Goal: Information Seeking & Learning: Learn about a topic

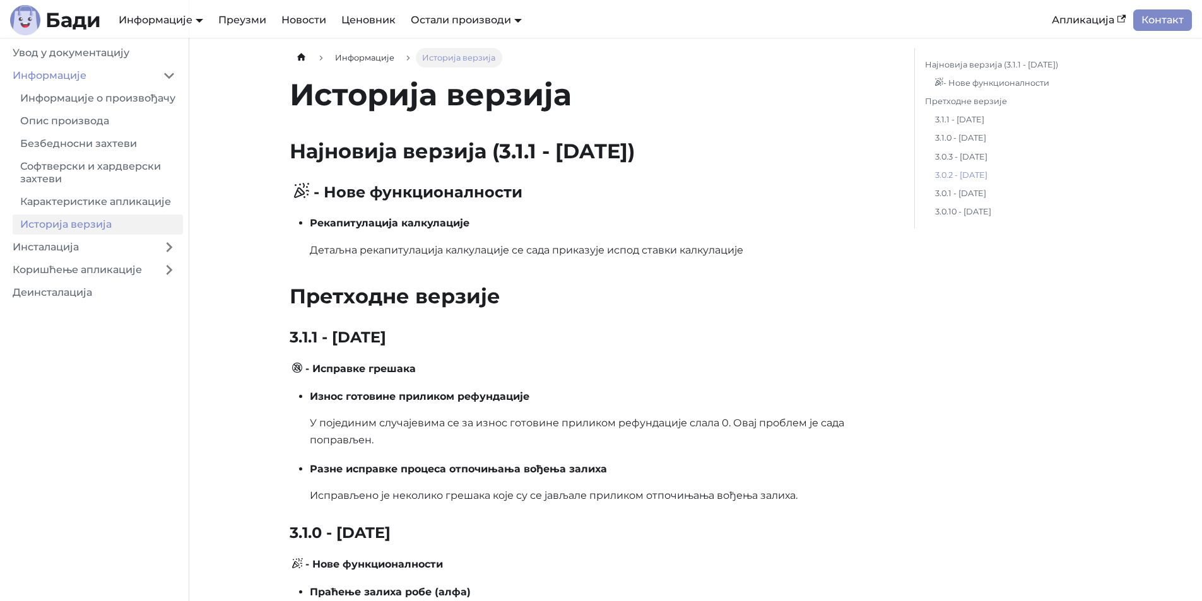
click at [985, 176] on link "3.0.2 - [DATE]" at bounding box center [1013, 174] width 157 height 13
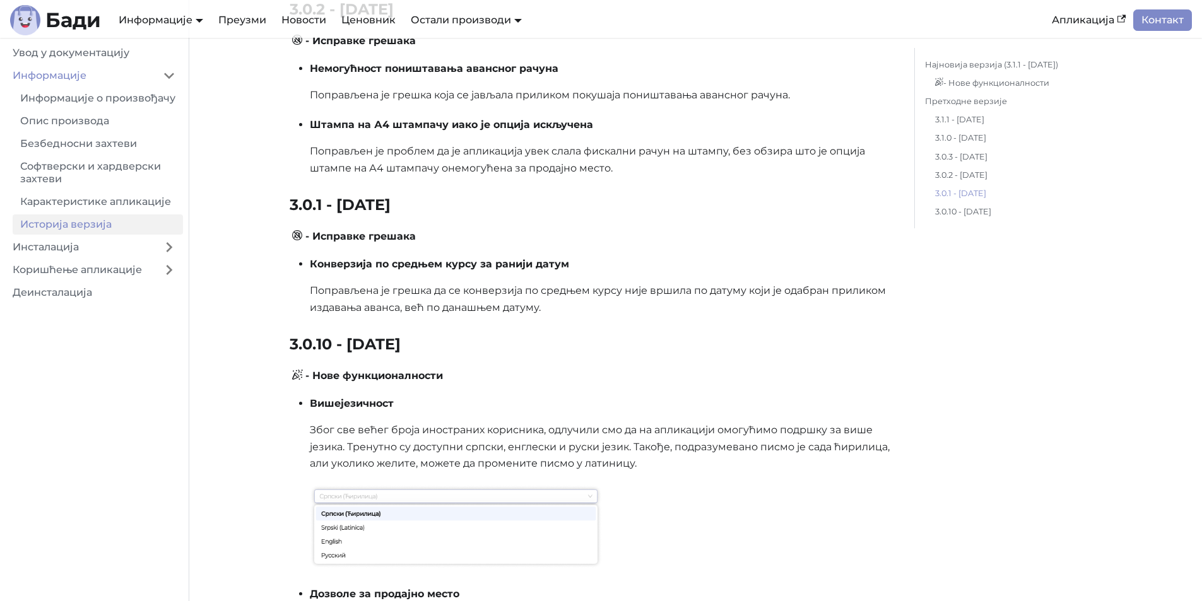
click at [983, 191] on link "3.0.1 - [DATE]" at bounding box center [1013, 193] width 157 height 13
